Goal: Task Accomplishment & Management: Use online tool/utility

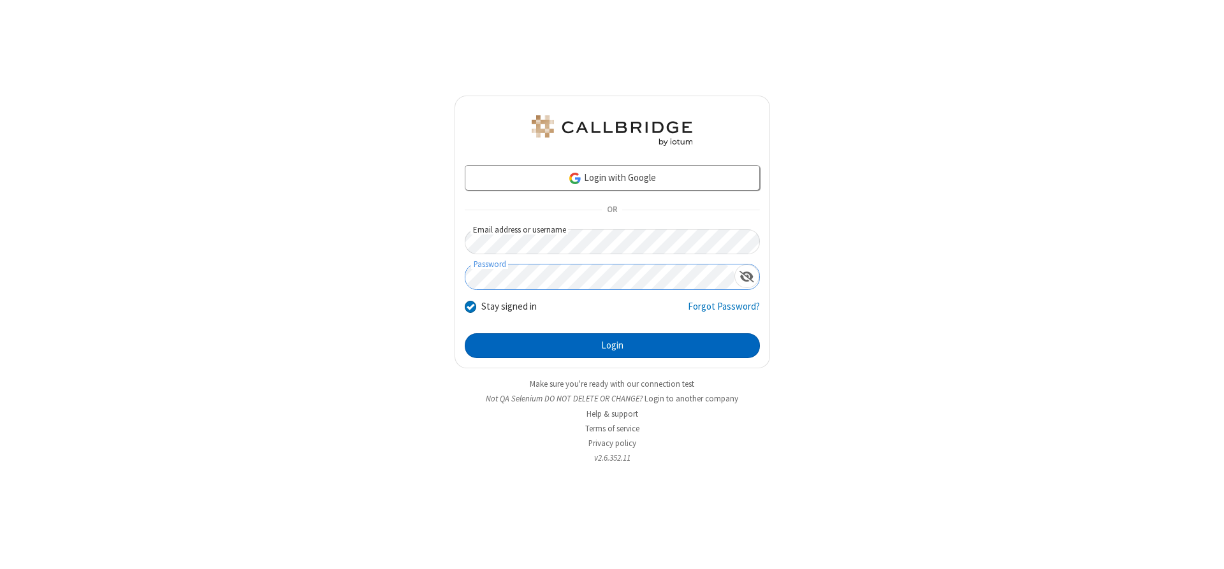
click at [612, 345] on button "Login" at bounding box center [612, 345] width 295 height 25
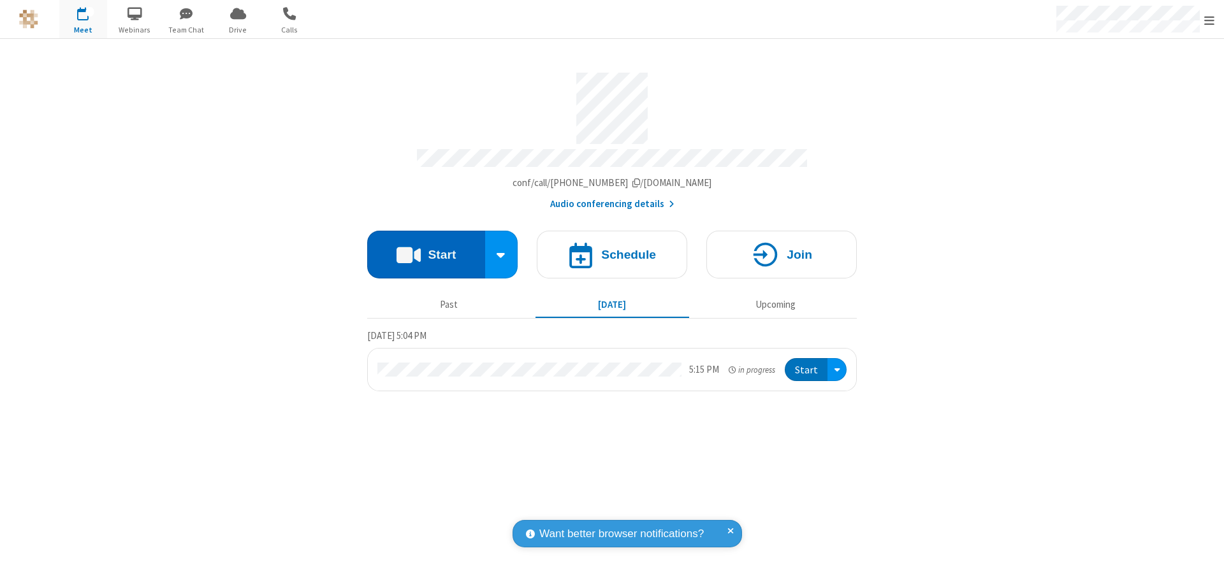
click at [426, 250] on button "Start" at bounding box center [426, 255] width 118 height 48
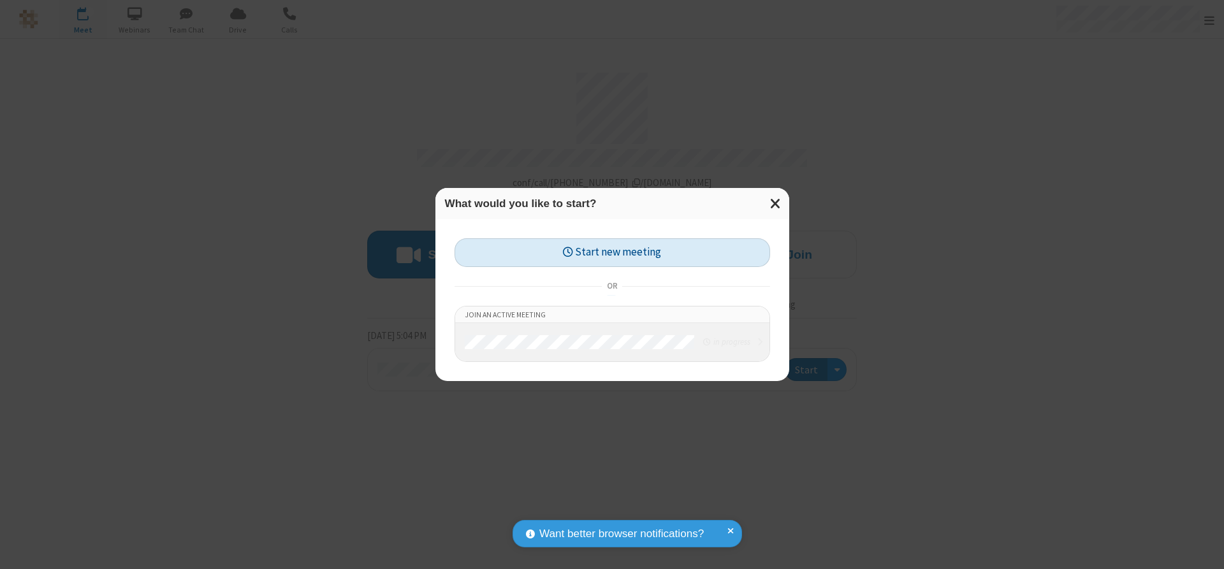
click at [612, 252] on button "Start new meeting" at bounding box center [611, 252] width 315 height 29
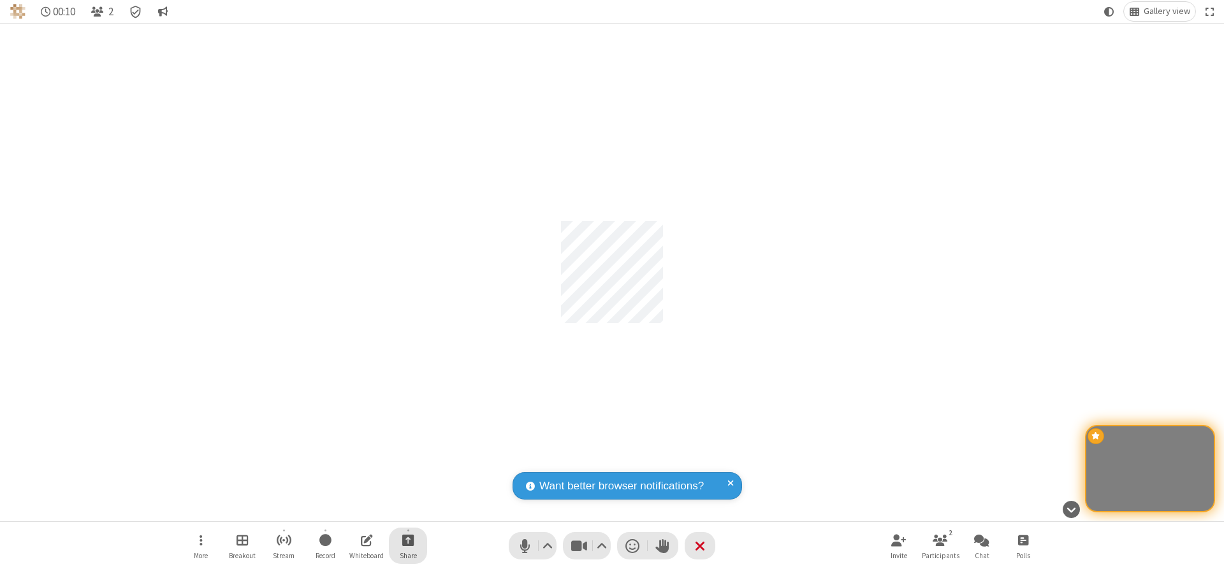
click at [408, 540] on span "Start sharing" at bounding box center [408, 540] width 12 height 16
click at [356, 509] on span "Share my screen" at bounding box center [356, 510] width 15 height 11
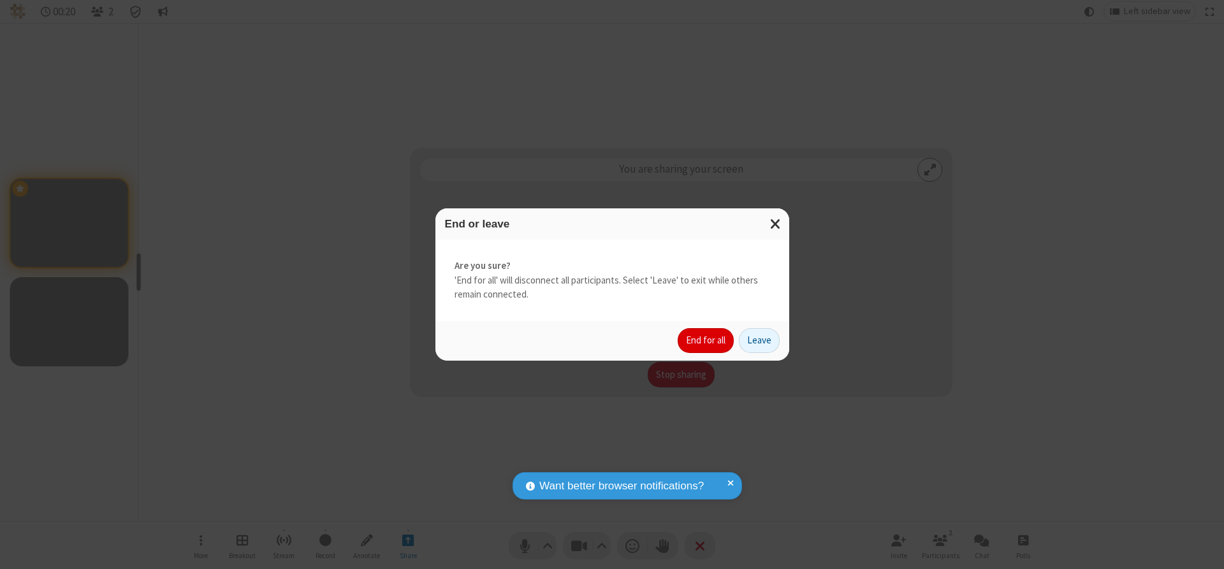
click at [706, 340] on button "End for all" at bounding box center [705, 340] width 56 height 25
